Goal: Task Accomplishment & Management: Manage account settings

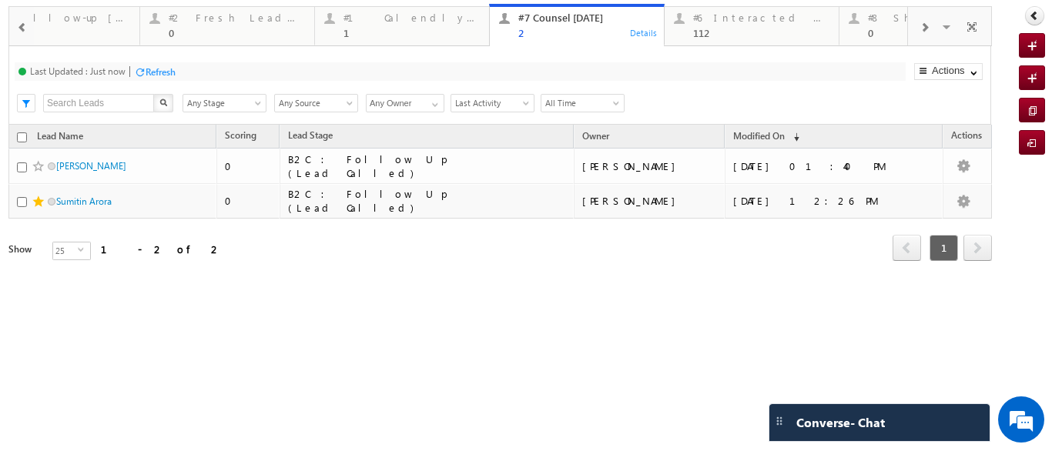
click at [922, 27] on span at bounding box center [924, 28] width 9 height 12
click at [928, 27] on span at bounding box center [924, 28] width 9 height 12
click at [868, 25] on div "#8 Shortlisted Leads [DATE] 0" at bounding box center [936, 23] width 136 height 30
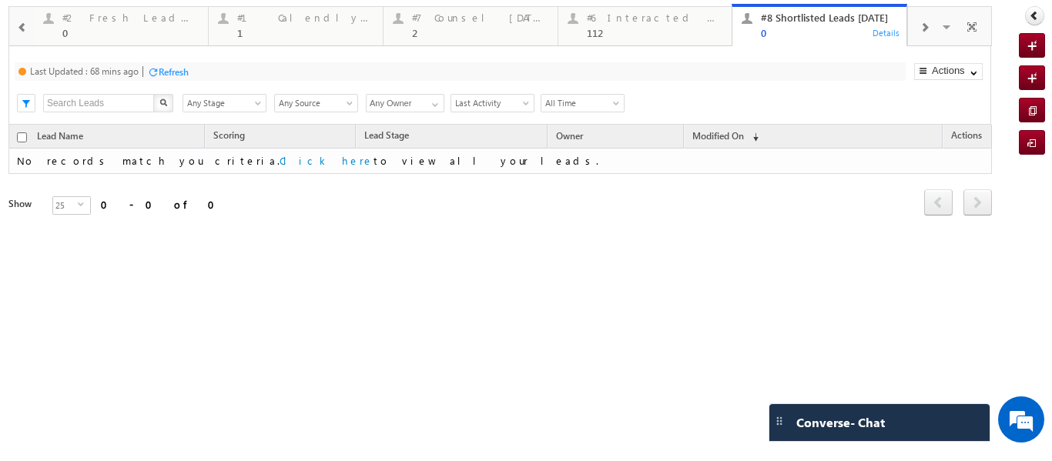
click at [796, 29] on div "0" at bounding box center [829, 33] width 136 height 12
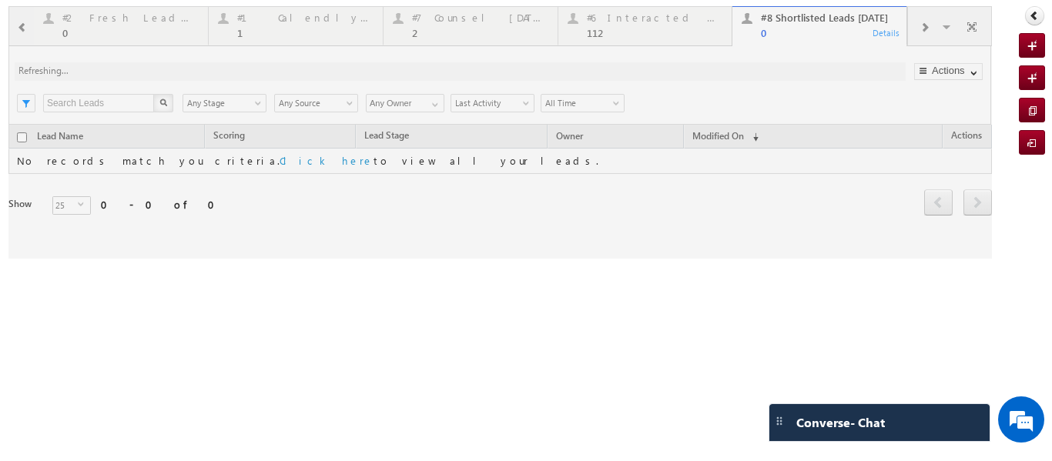
click at [265, 30] on div at bounding box center [500, 132] width 984 height 253
click at [280, 22] on div at bounding box center [500, 132] width 984 height 253
click at [267, 25] on div at bounding box center [500, 132] width 984 height 253
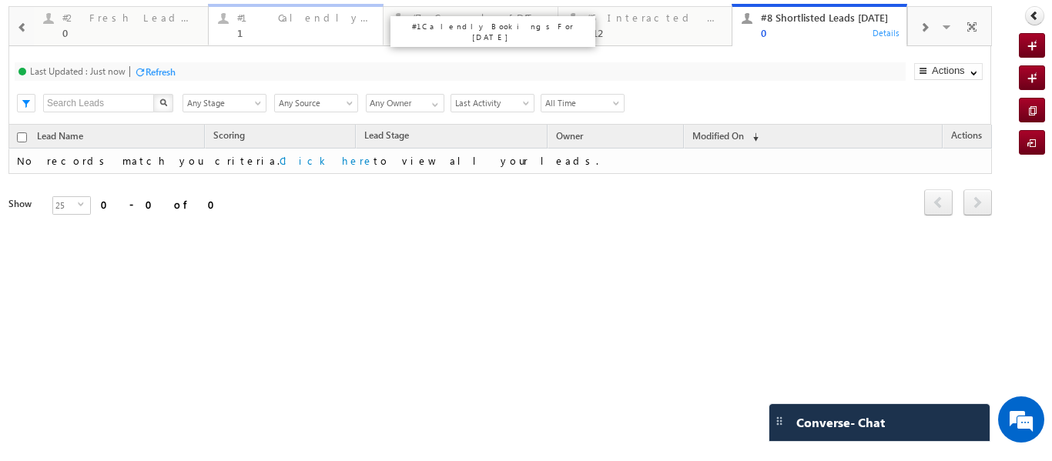
click at [275, 22] on div "#1 Calendly Bookings For [DATE]" at bounding box center [305, 18] width 136 height 12
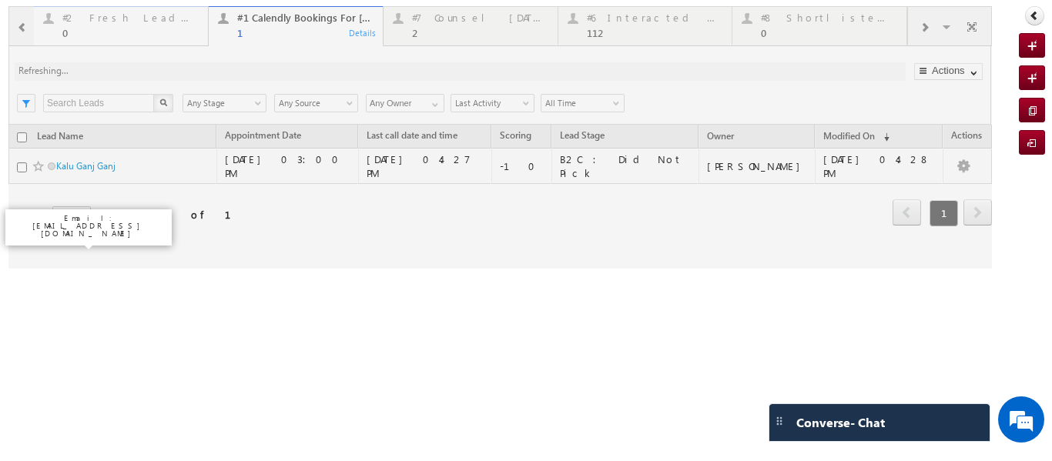
click at [106, 29] on div "0" at bounding box center [130, 33] width 136 height 12
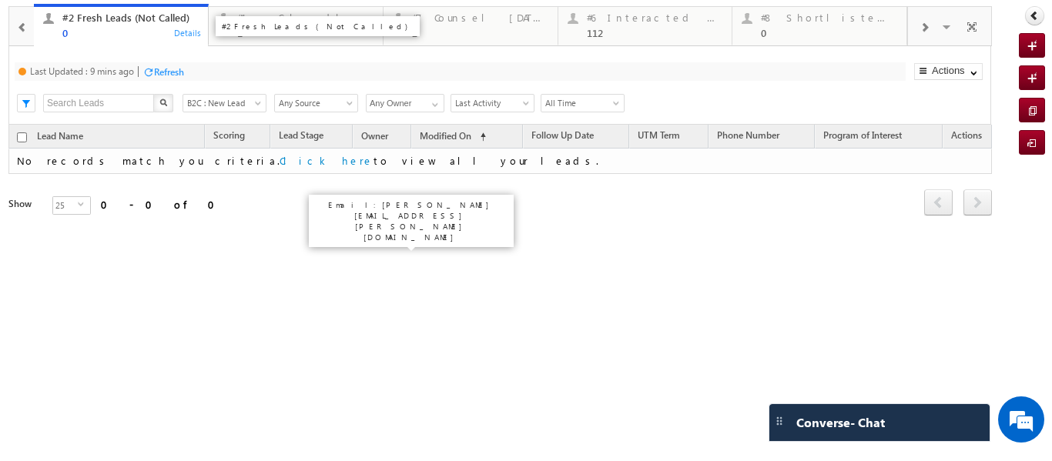
click at [122, 24] on div "#2 Fresh Leads (Not Called) 0" at bounding box center [130, 23] width 136 height 30
click at [436, 28] on div "2" at bounding box center [480, 33] width 136 height 12
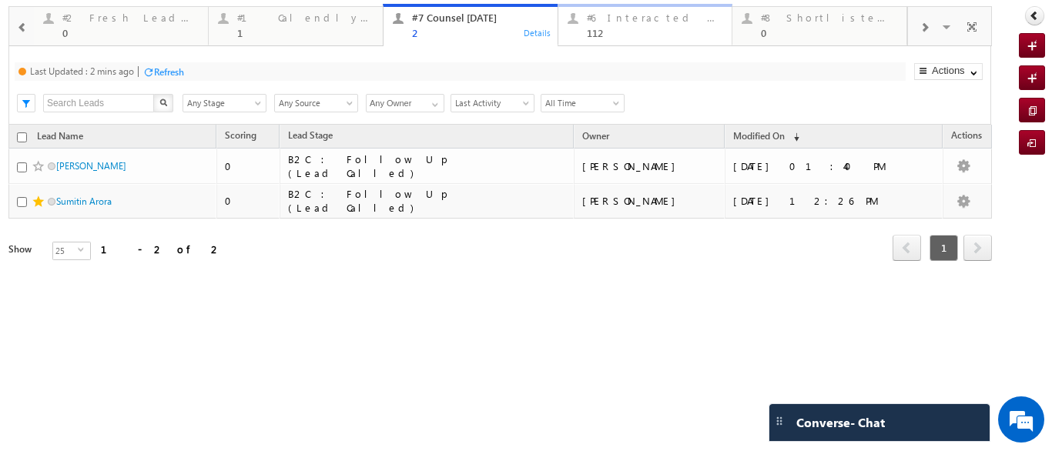
click at [628, 23] on div "#6 Interacted Not Counseled" at bounding box center [655, 18] width 136 height 12
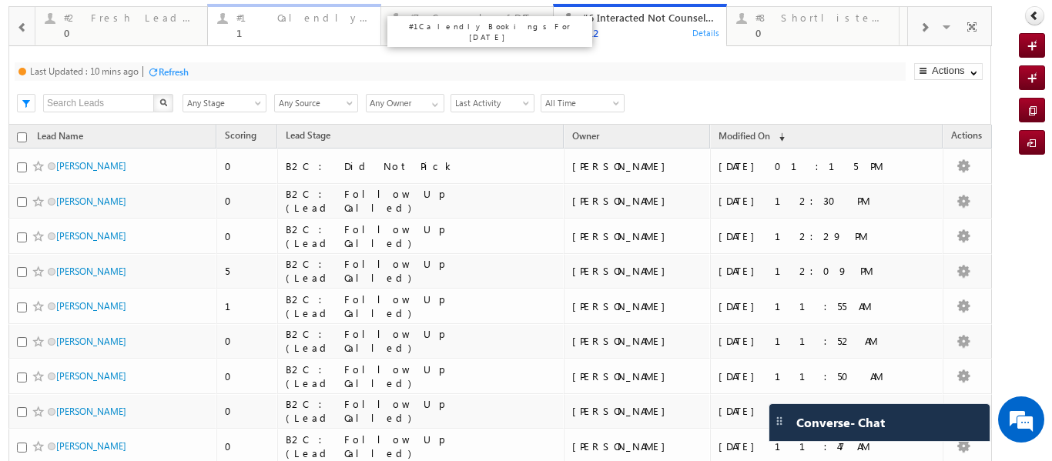
click at [267, 13] on div "#1 Calendly Bookings For [DATE]" at bounding box center [304, 18] width 134 height 12
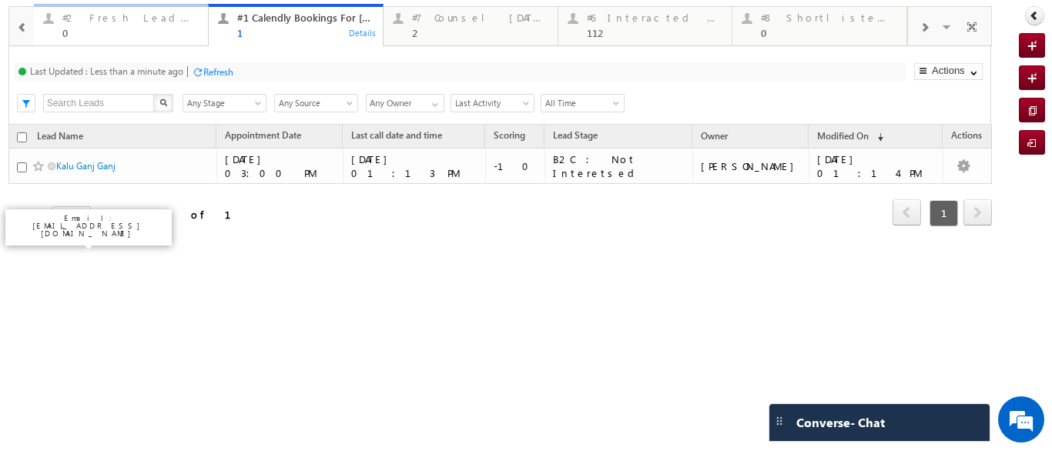
click at [114, 35] on div "#3 Follow Up Leads-Interacted 32 Details #4 Follow Up (total pending) 0 Details…" at bounding box center [500, 137] width 984 height 263
click at [119, 25] on div "#2 Fresh Leads (Not Called) 0" at bounding box center [130, 23] width 136 height 30
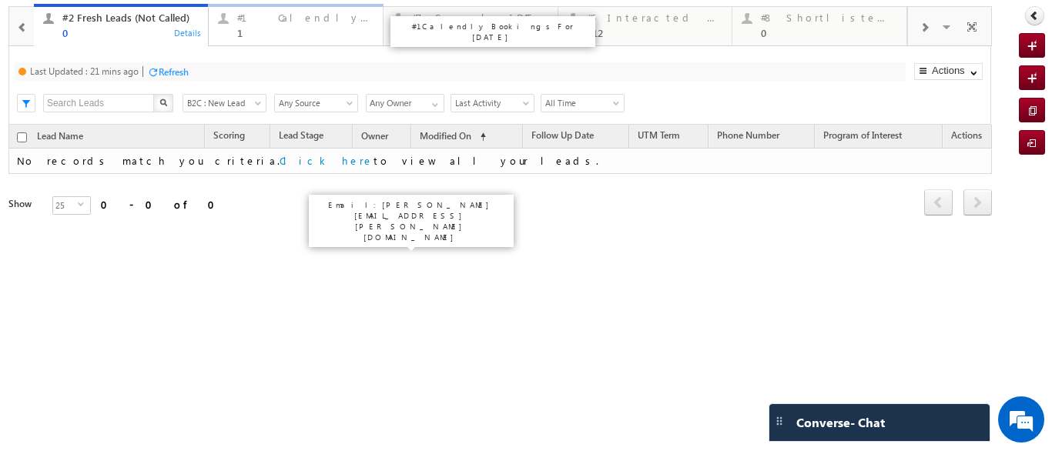
click at [262, 32] on div "1" at bounding box center [305, 33] width 136 height 12
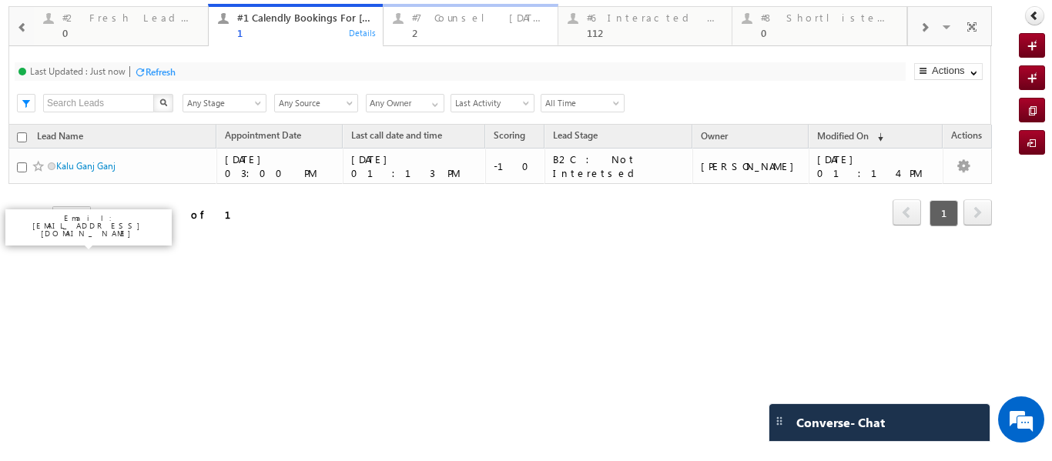
click at [428, 25] on div "#7 Counsel [DATE] 2" at bounding box center [480, 23] width 136 height 30
